Goal: Check status: Check status

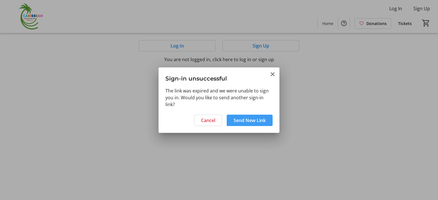
click at [255, 120] on span "Send New Link" at bounding box center [249, 120] width 32 height 7
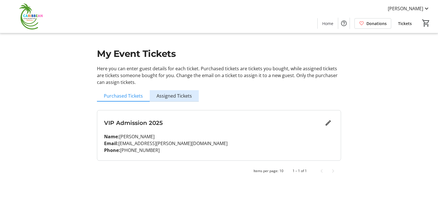
click at [184, 96] on span "Assigned Tickets" at bounding box center [173, 96] width 35 height 5
